Goal: Navigation & Orientation: Understand site structure

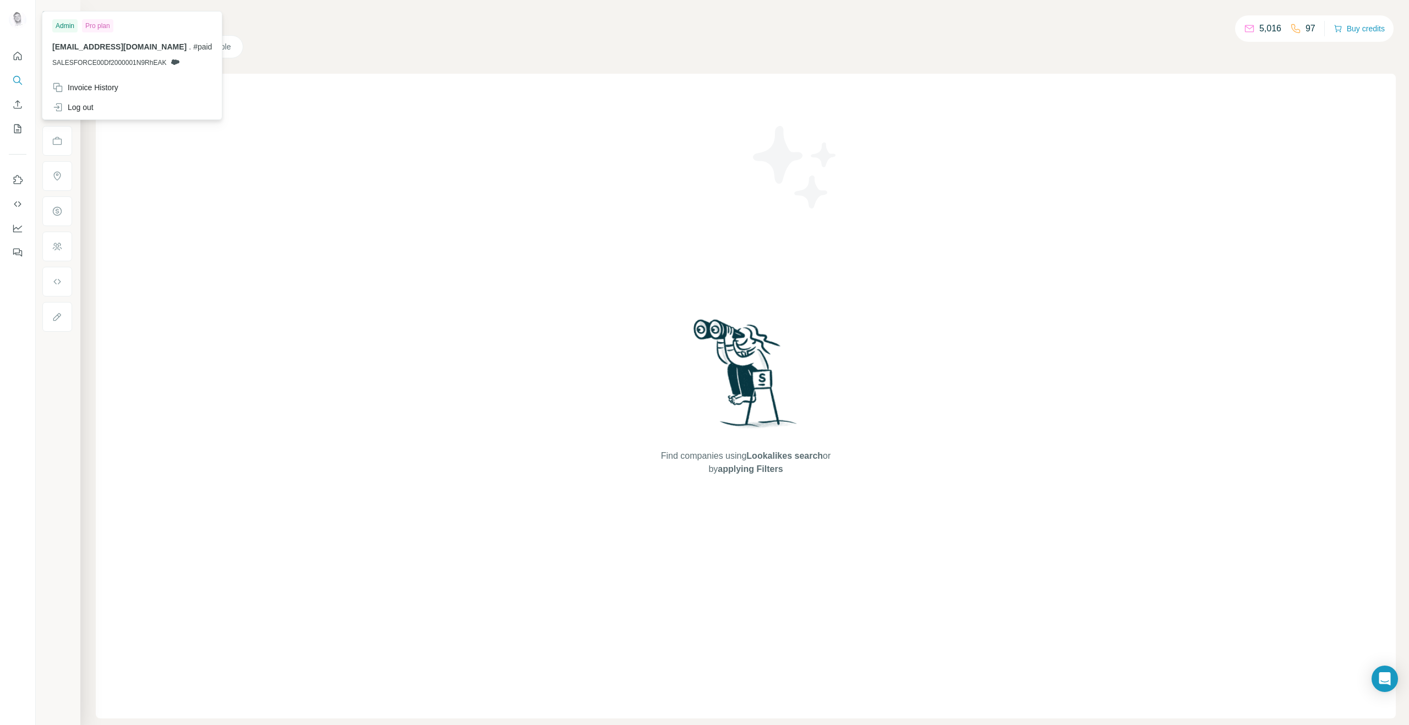
click at [18, 19] on img at bounding box center [18, 20] width 18 height 18
click at [18, 18] on img at bounding box center [18, 20] width 18 height 18
click at [66, 24] on div "Admin" at bounding box center [64, 25] width 25 height 13
click at [289, 0] on div "Search Companies People Find companies using Lookalikes search or by applying F…" at bounding box center [744, 362] width 1329 height 725
click at [20, 56] on icon "Quick start" at bounding box center [17, 56] width 11 height 11
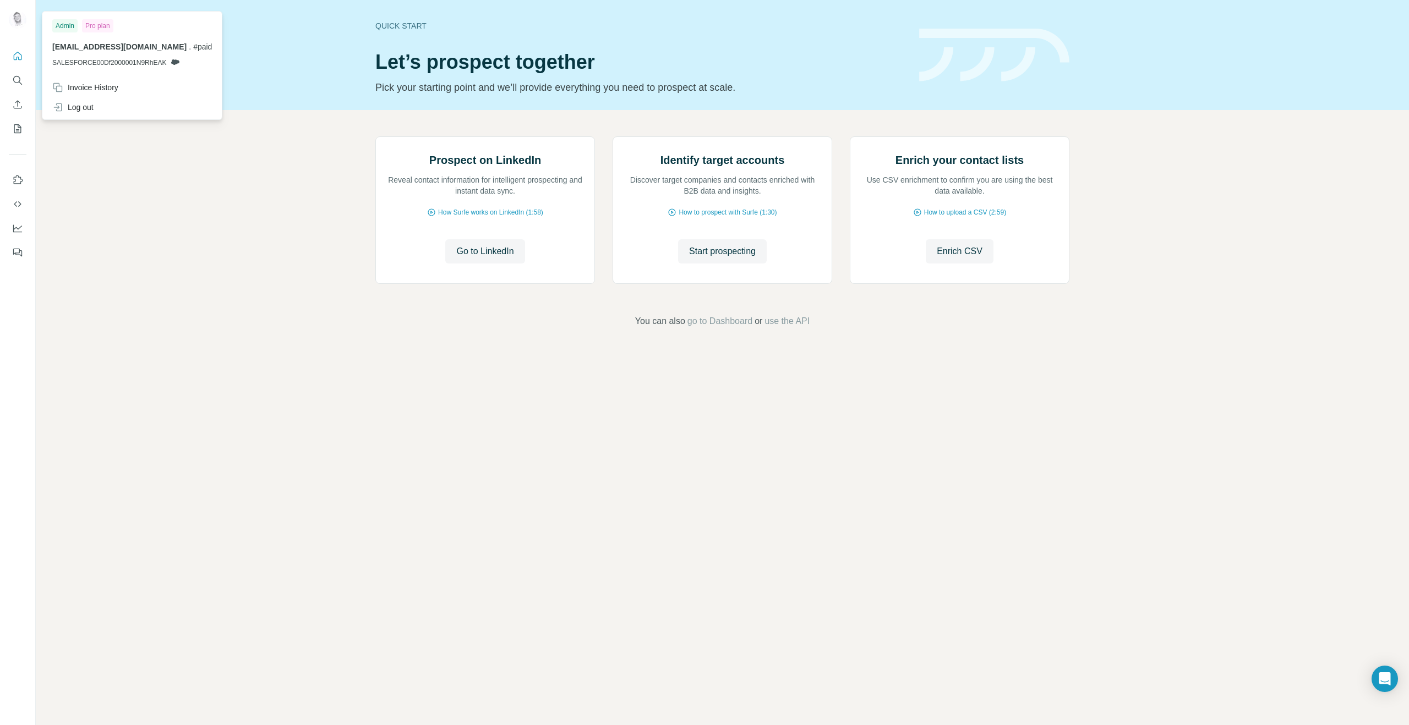
click at [13, 18] on img at bounding box center [18, 20] width 18 height 18
click at [127, 354] on div "Prospect on LinkedIn Reveal contact information for intelligent prospecting and…" at bounding box center [722, 232] width 1373 height 244
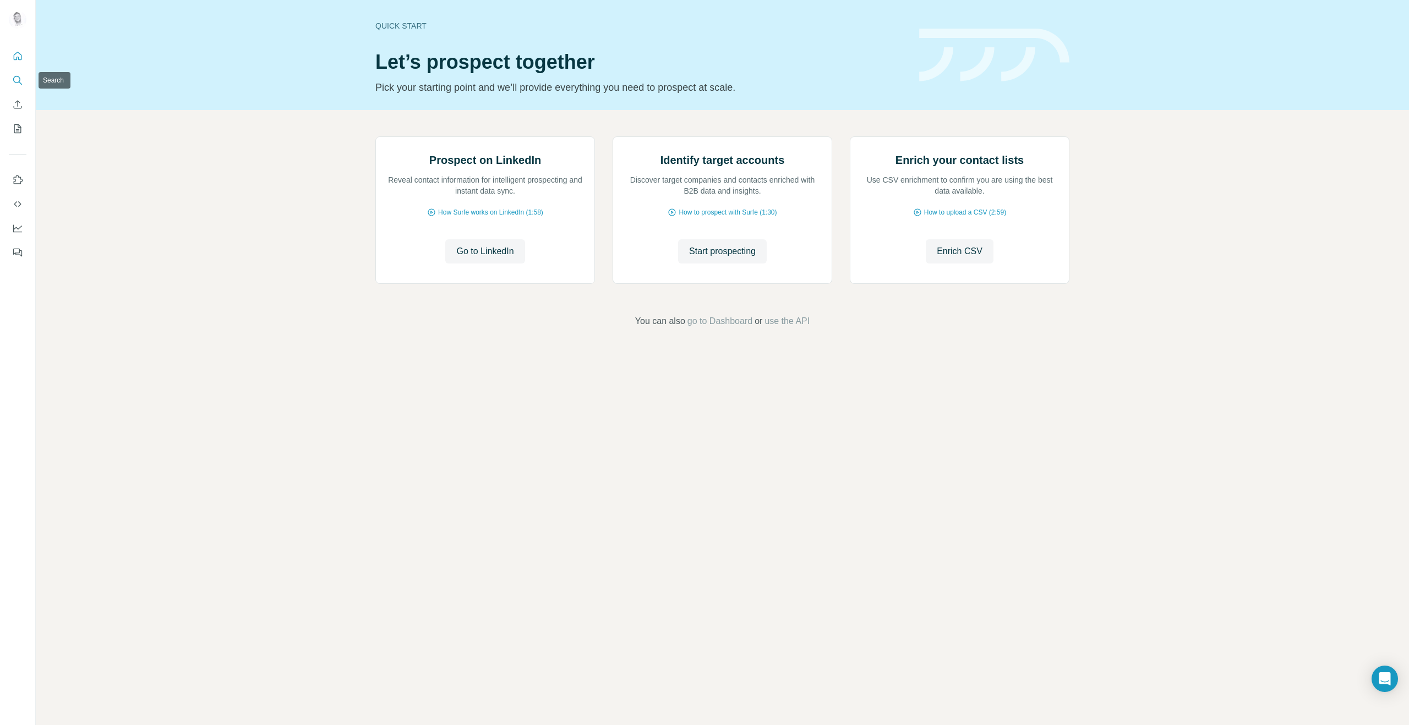
click at [21, 76] on icon "Search" at bounding box center [17, 80] width 11 height 11
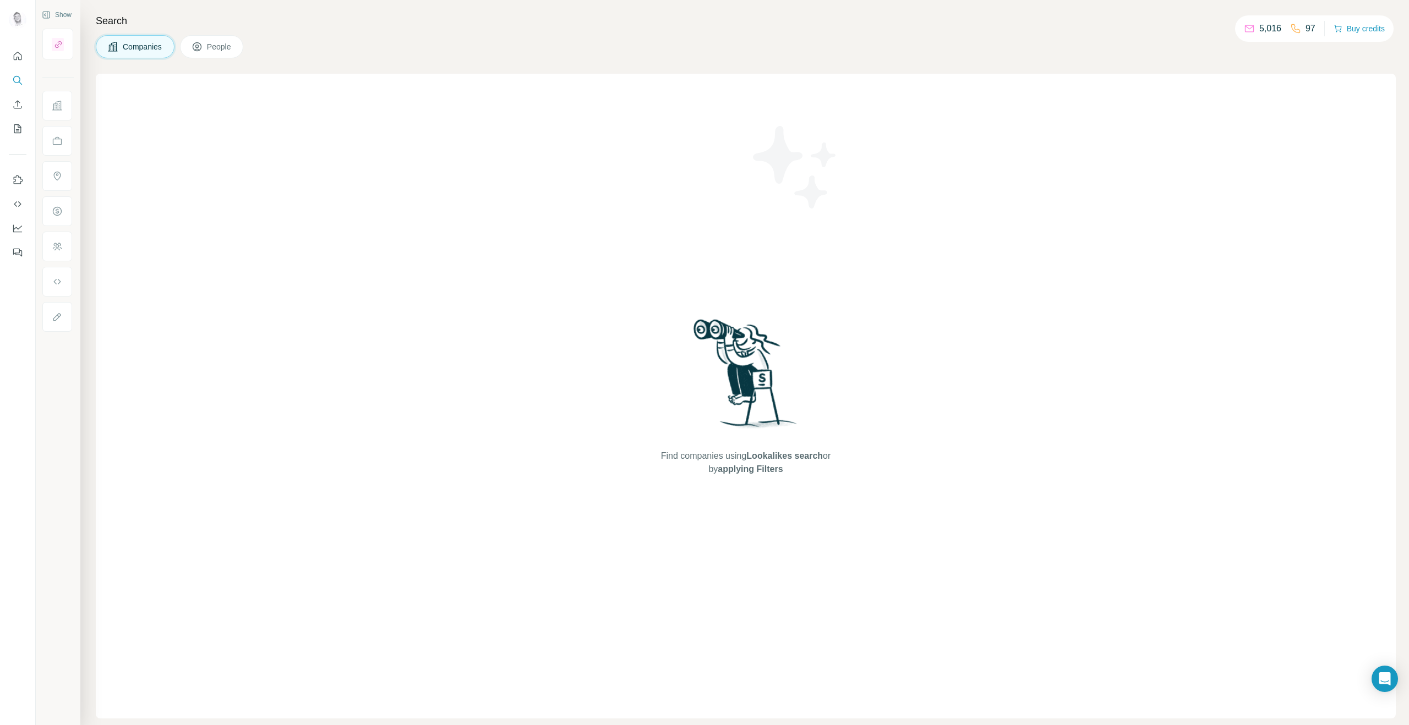
click at [385, 41] on div "Companies People" at bounding box center [746, 46] width 1300 height 23
click at [15, 227] on icon "Dashboard" at bounding box center [17, 228] width 11 height 11
